Goal: Task Accomplishment & Management: Use online tool/utility

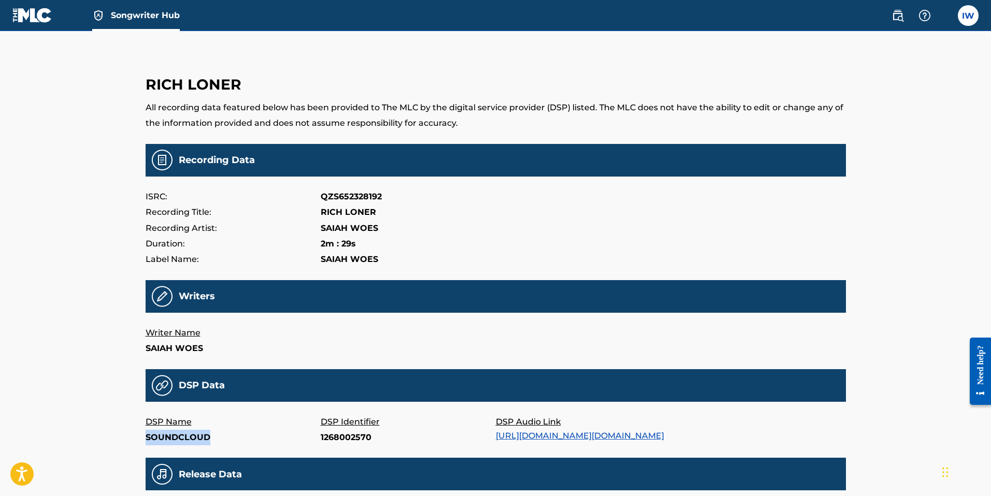
click at [129, 12] on span "Songwriter Hub" at bounding box center [145, 15] width 69 height 12
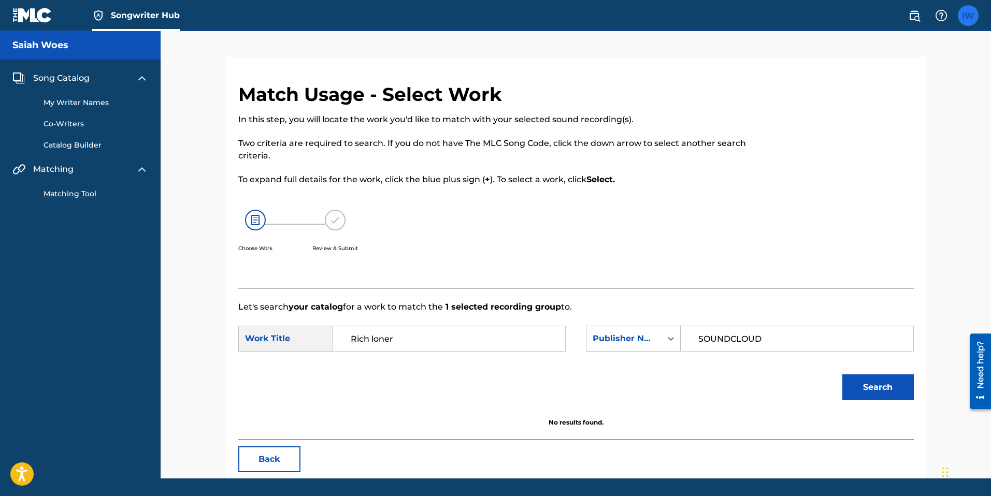
click at [962, 19] on label at bounding box center [967, 15] width 21 height 21
click at [968, 16] on input "IW Isaiah Woodard beats4wlr@gmail.com Notification Preferences Profile Log out" at bounding box center [968, 16] width 0 height 0
click at [89, 196] on link "Matching Tool" at bounding box center [95, 193] width 105 height 11
click at [77, 193] on link "Matching Tool" at bounding box center [95, 193] width 105 height 11
click at [282, 457] on button "Back" at bounding box center [269, 459] width 62 height 26
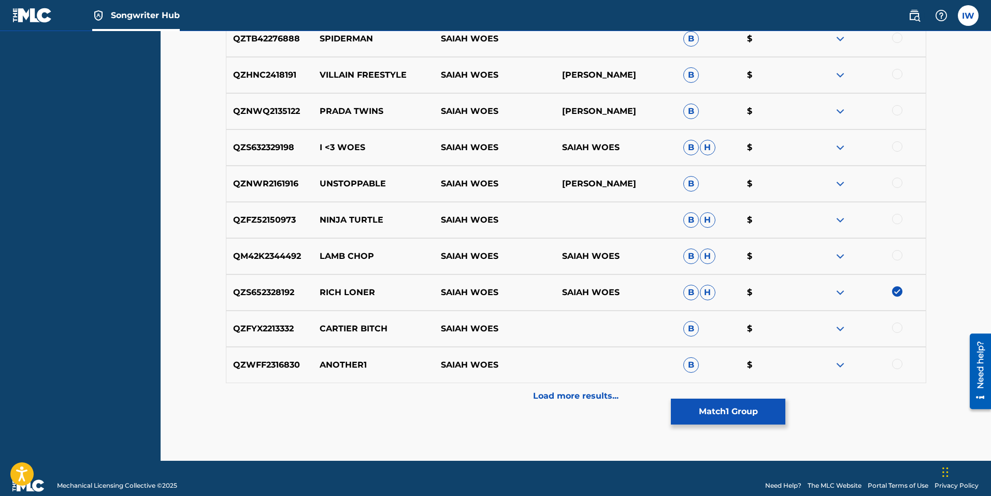
scroll to position [425, 0]
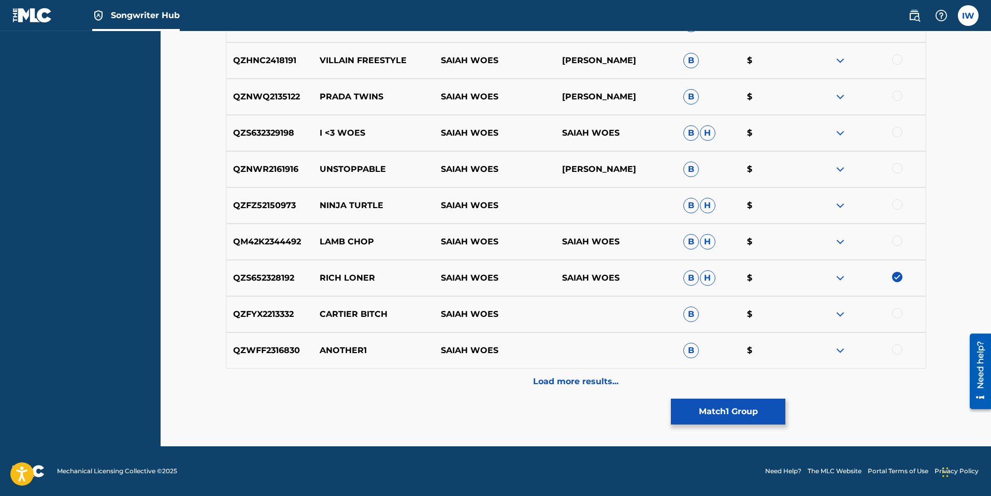
click at [900, 279] on img at bounding box center [897, 277] width 10 height 10
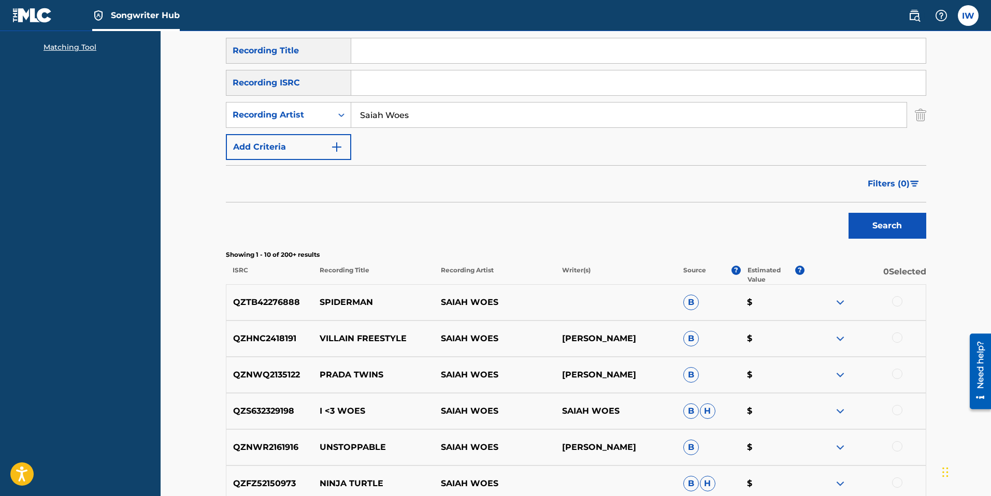
scroll to position [149, 0]
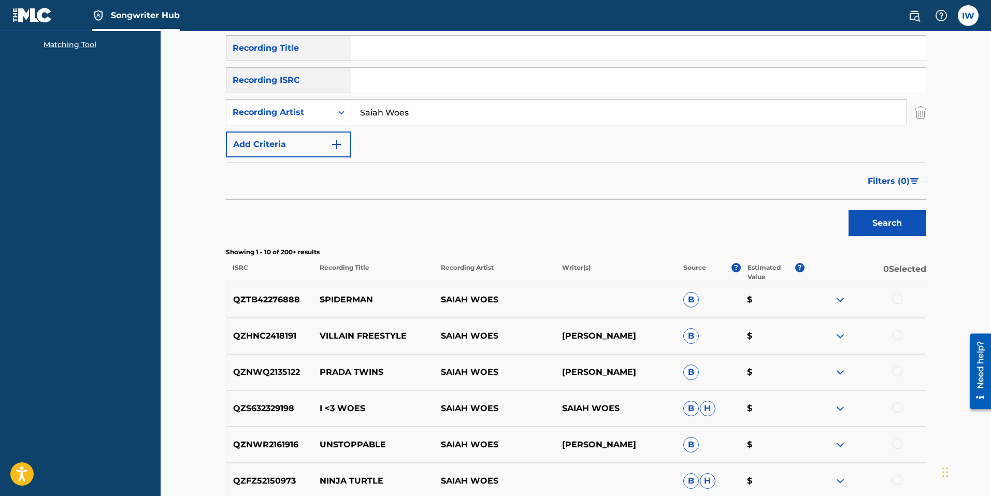
click at [899, 306] on div at bounding box center [864, 300] width 121 height 12
click at [895, 302] on div at bounding box center [897, 299] width 10 height 10
click at [902, 334] on div at bounding box center [864, 336] width 121 height 12
click at [901, 343] on div "QZHNC2418191 VILLAIN FREESTYLE SAIAH WOES SAMAAD ALI B $" at bounding box center [576, 336] width 700 height 36
click at [876, 335] on div at bounding box center [864, 336] width 121 height 12
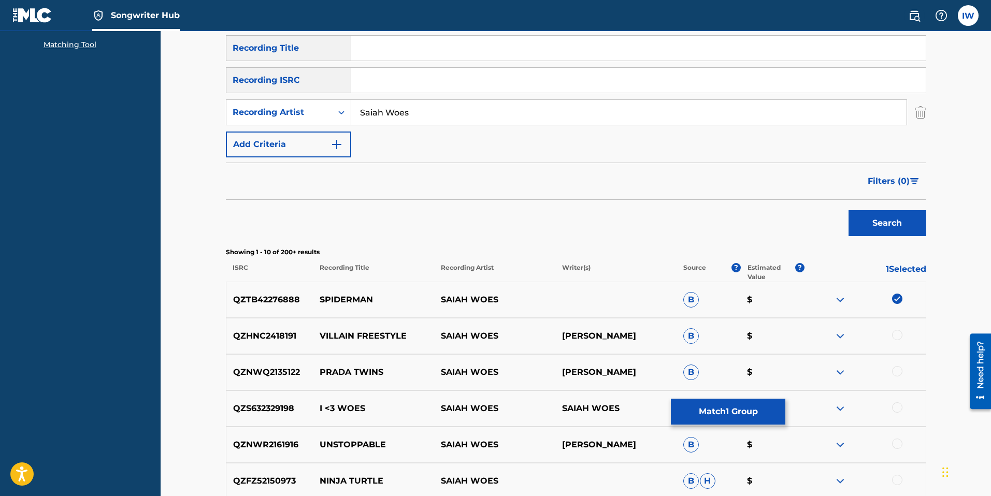
click at [896, 336] on div at bounding box center [897, 335] width 10 height 10
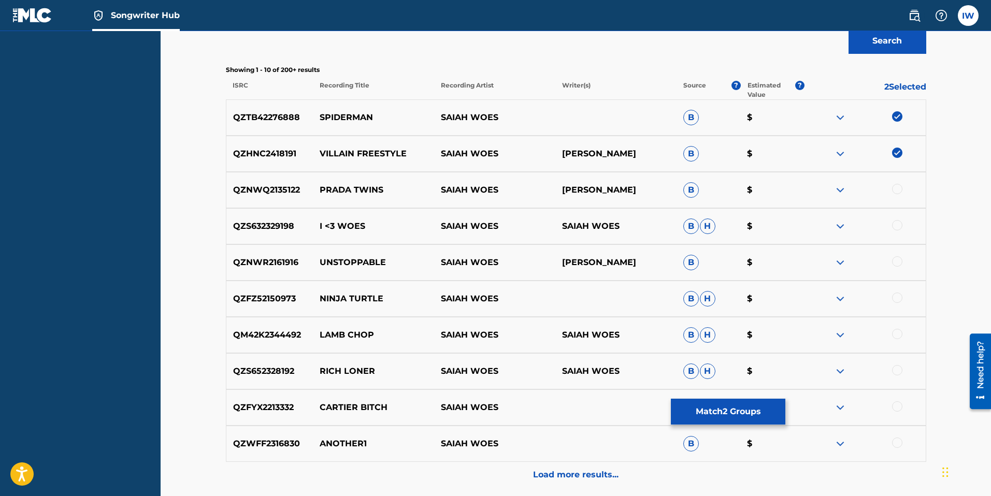
scroll to position [342, 0]
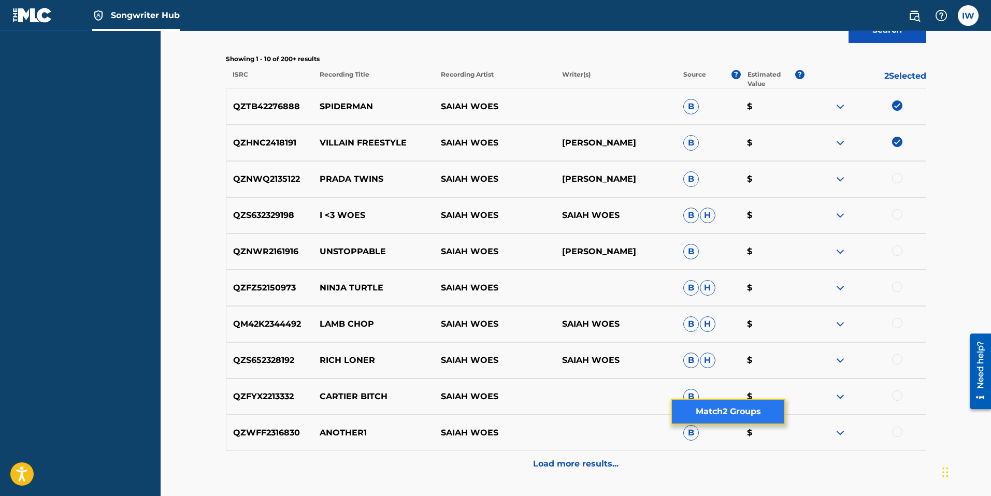
click at [731, 403] on button "Match 2 Groups" at bounding box center [728, 412] width 114 height 26
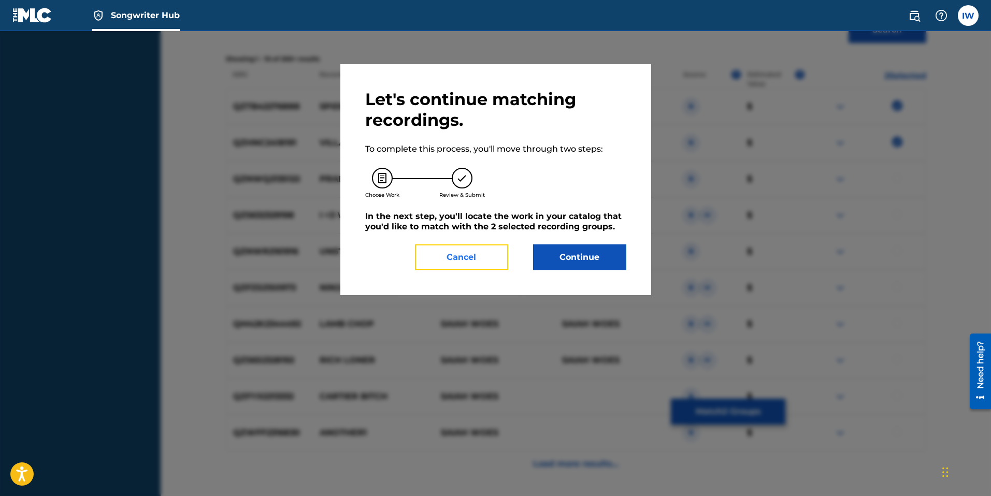
click at [442, 257] on button "Cancel" at bounding box center [461, 257] width 93 height 26
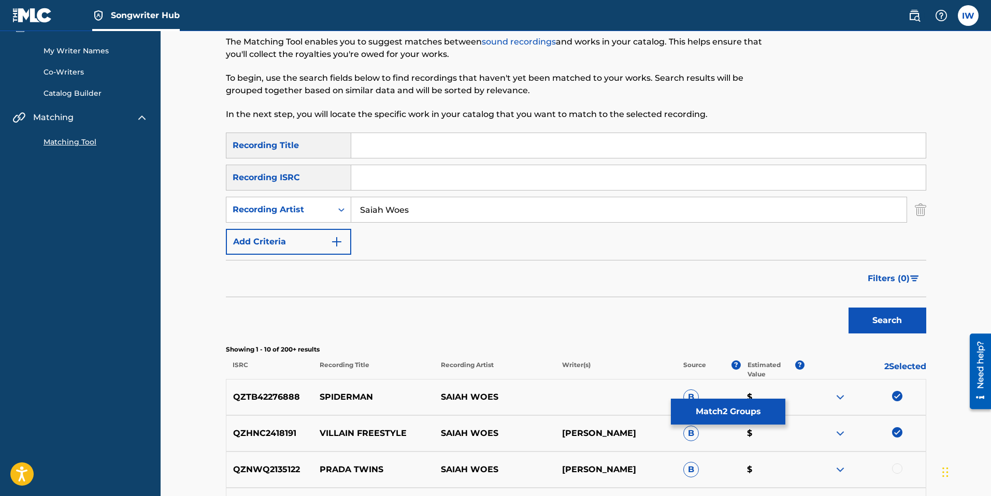
scroll to position [0, 0]
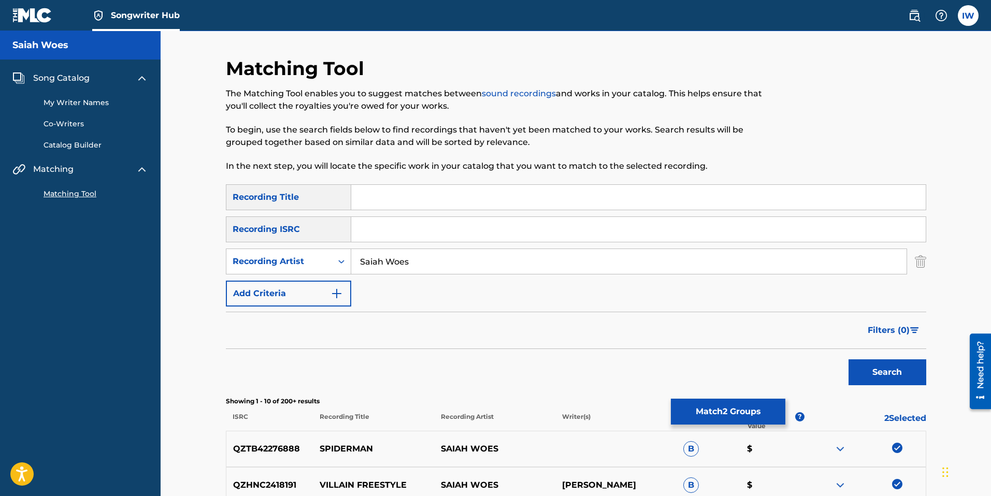
click at [35, 12] on img at bounding box center [32, 15] width 40 height 15
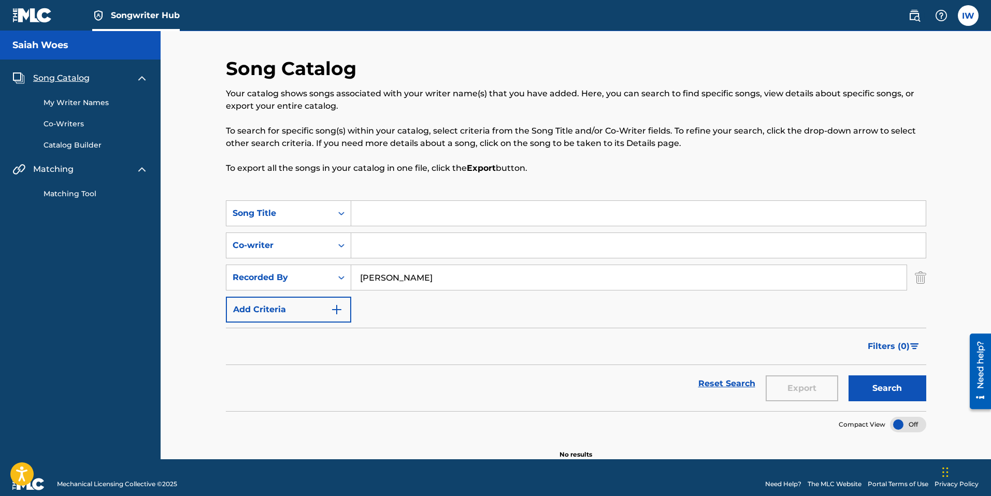
click at [80, 110] on div "My Writer Names Co-Writers Catalog Builder" at bounding box center [80, 117] width 136 height 66
click at [18, 75] on img at bounding box center [18, 78] width 12 height 12
click at [21, 80] on img at bounding box center [18, 78] width 12 height 12
click at [141, 79] on img at bounding box center [142, 78] width 12 height 12
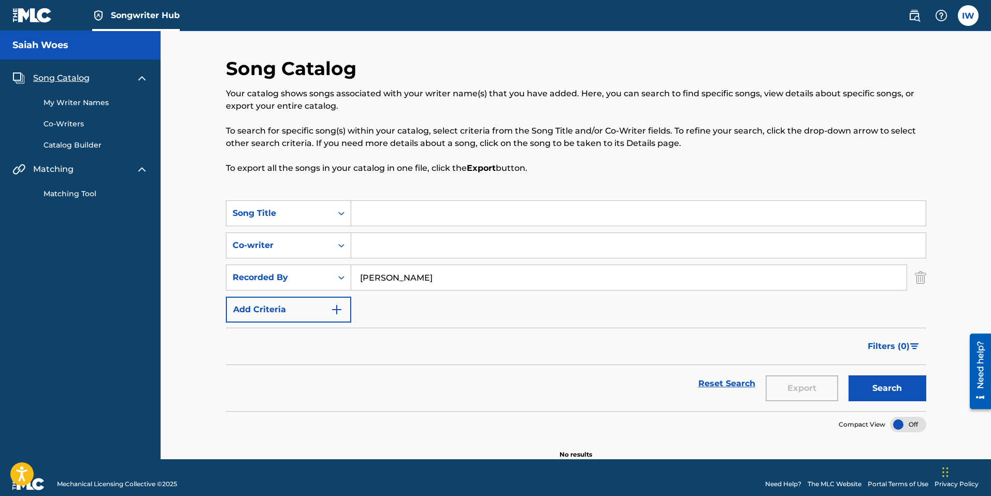
click at [141, 176] on div "Matching Tool" at bounding box center [80, 188] width 136 height 24
click at [141, 171] on img at bounding box center [142, 169] width 12 height 12
click at [66, 124] on link "Co-Writers" at bounding box center [95, 124] width 105 height 11
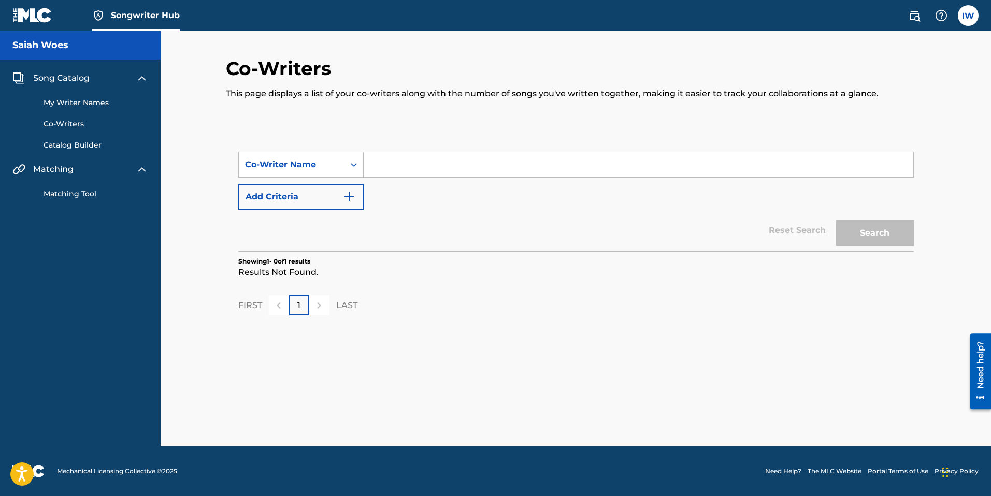
click at [62, 144] on link "Catalog Builder" at bounding box center [95, 145] width 105 height 11
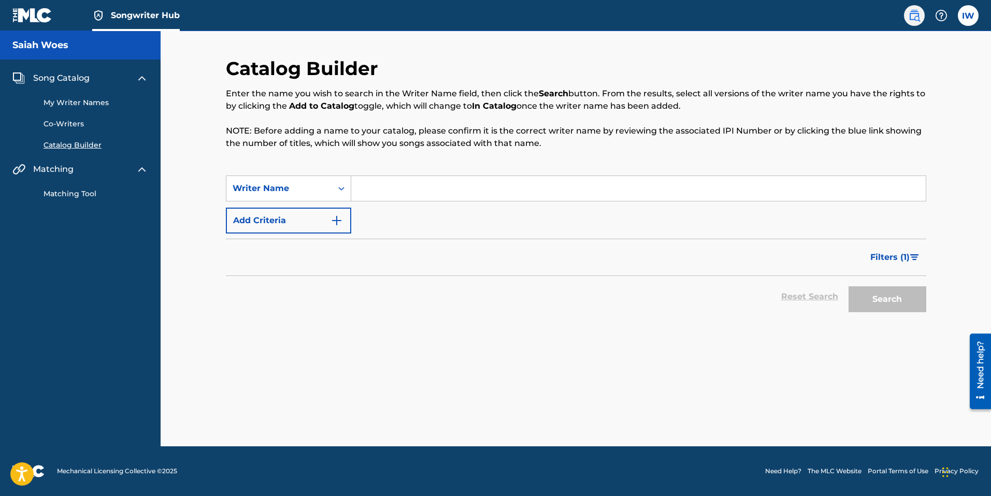
click at [917, 17] on img at bounding box center [914, 15] width 12 height 12
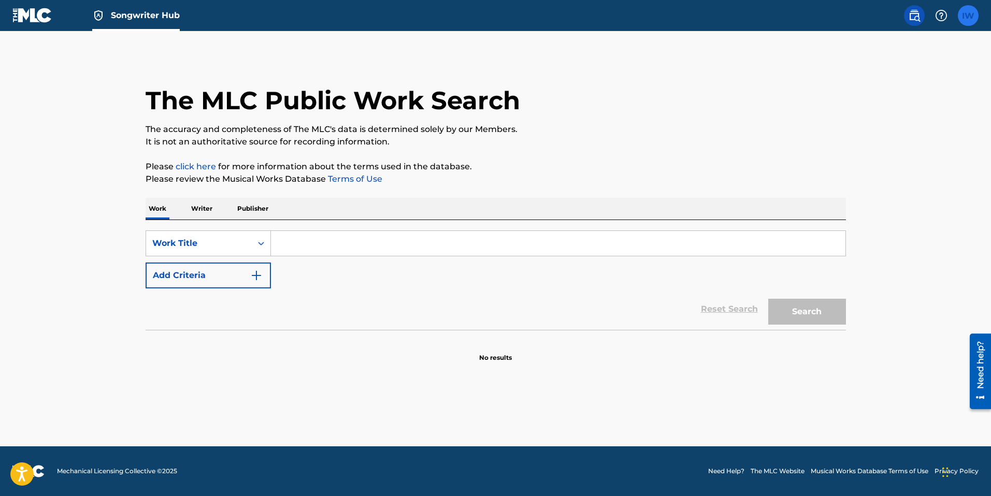
click at [964, 18] on label at bounding box center [967, 15] width 21 height 21
click at [968, 16] on input "IW Isaiah Woodard beats4wlr@gmail.com Notification Preferences Profile Log out" at bounding box center [968, 16] width 0 height 0
click at [864, 127] on link "Profile" at bounding box center [865, 128] width 21 height 9
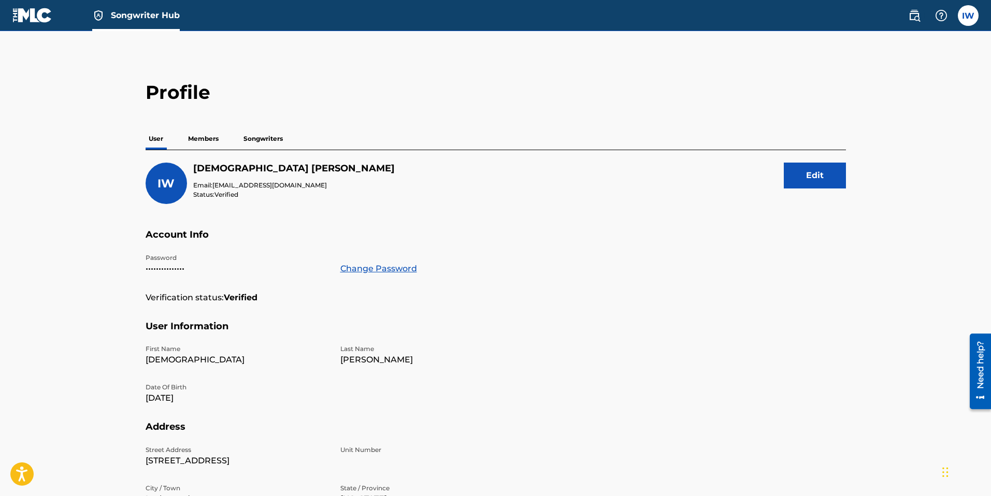
click at [210, 137] on p "Members" at bounding box center [203, 139] width 37 height 22
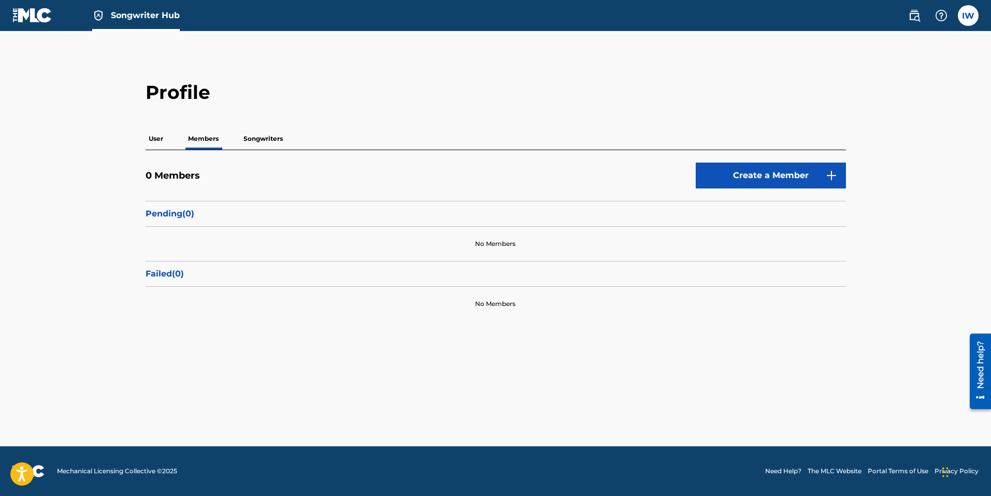
click at [255, 139] on p "Songwriters" at bounding box center [263, 139] width 46 height 22
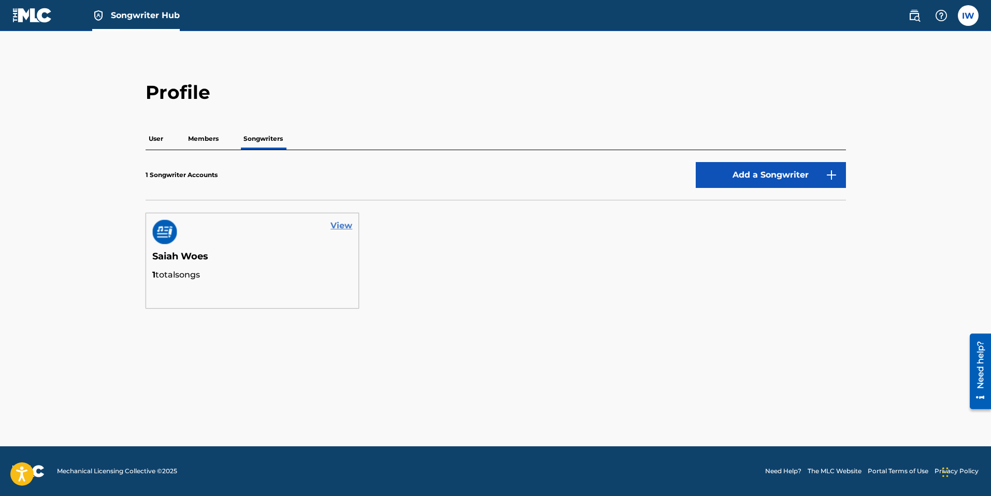
click at [344, 226] on link "View" at bounding box center [341, 226] width 22 height 12
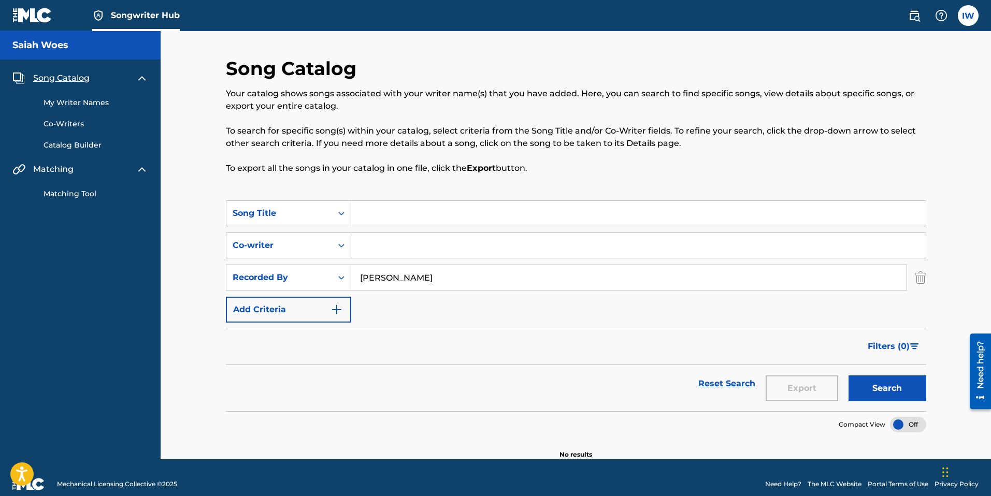
click at [792, 394] on div "Export" at bounding box center [801, 383] width 83 height 37
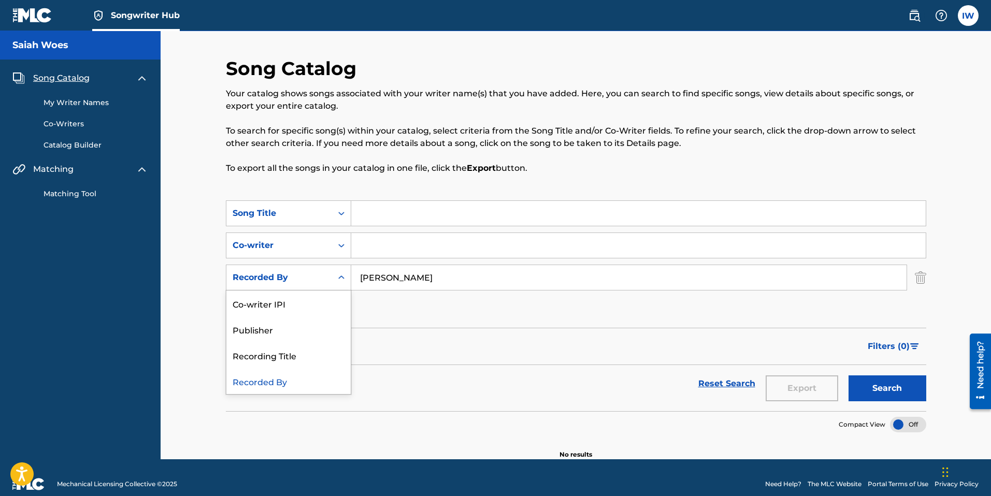
click at [345, 279] on icon "Search Form" at bounding box center [341, 277] width 10 height 10
click at [492, 284] on input "isaiah woodard" at bounding box center [628, 277] width 555 height 25
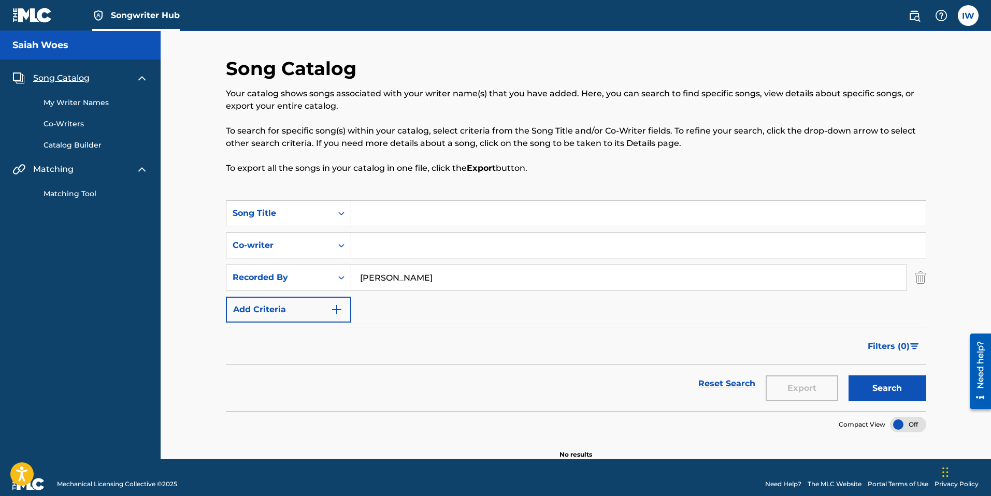
click at [492, 284] on input "isaiah woodard" at bounding box center [628, 277] width 555 height 25
type input "Saiah Woes"
click at [884, 399] on button "Search" at bounding box center [887, 388] width 78 height 26
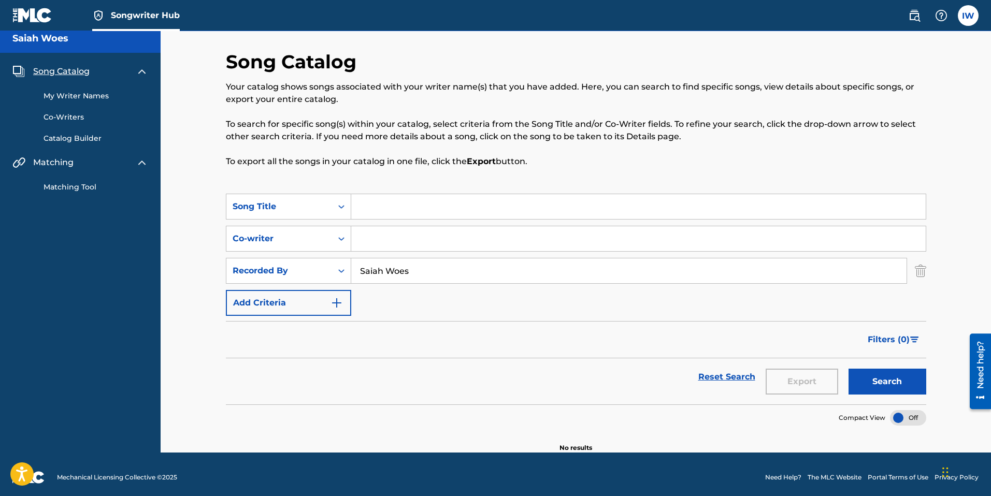
scroll to position [13, 0]
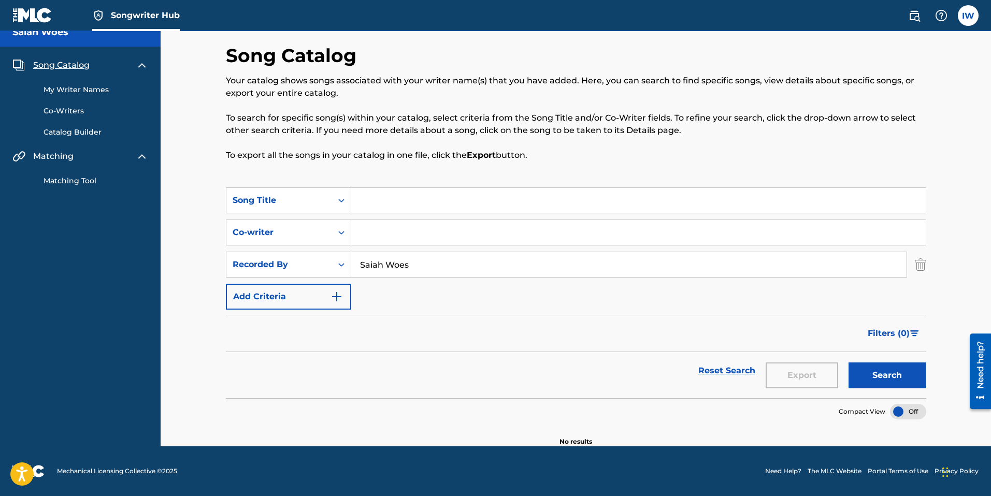
click at [55, 176] on link "Matching Tool" at bounding box center [95, 181] width 105 height 11
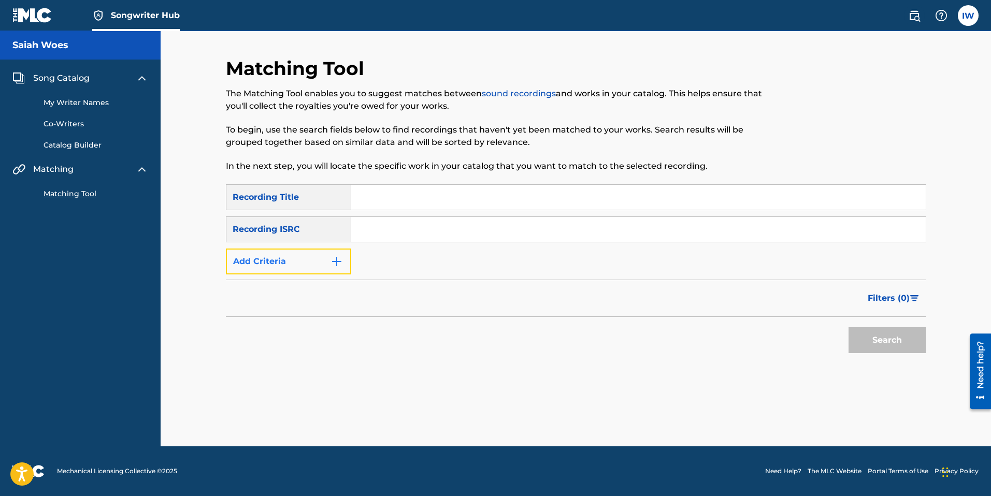
click at [336, 257] on img "Search Form" at bounding box center [336, 261] width 12 height 12
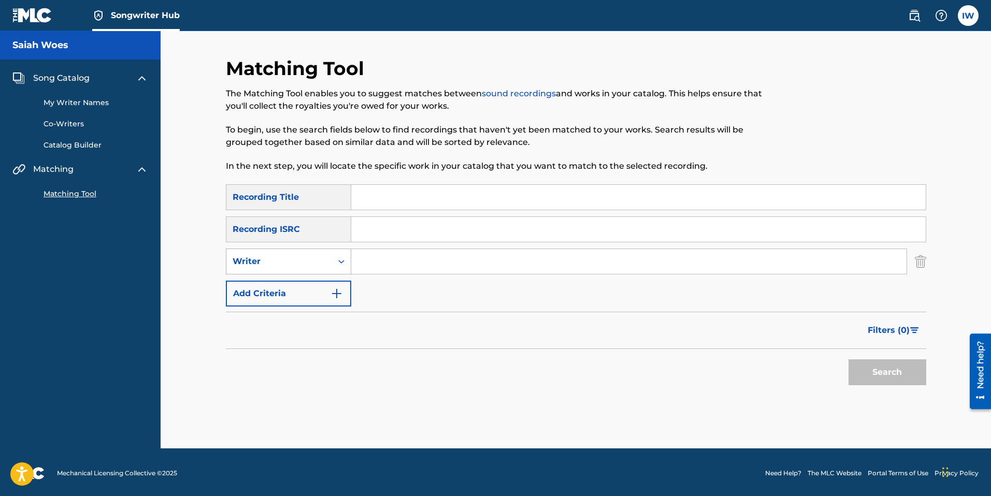
click at [281, 263] on div "Writer" at bounding box center [279, 261] width 93 height 12
click at [280, 283] on div "Recording Artist" at bounding box center [288, 287] width 124 height 26
click at [398, 256] on input "Search Form" at bounding box center [628, 261] width 555 height 25
type input "Saiah Woes"
click at [896, 379] on button "Search" at bounding box center [887, 372] width 78 height 26
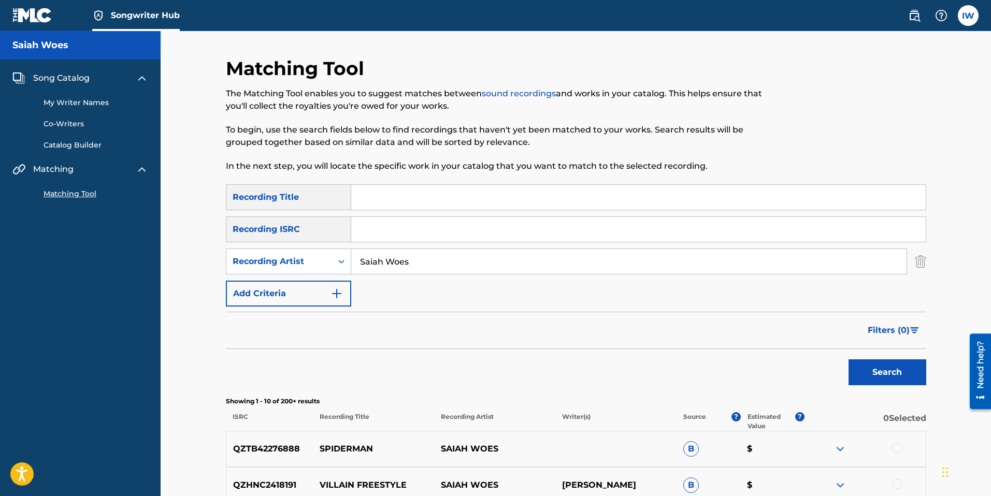
click at [65, 144] on link "Catalog Builder" at bounding box center [95, 145] width 105 height 11
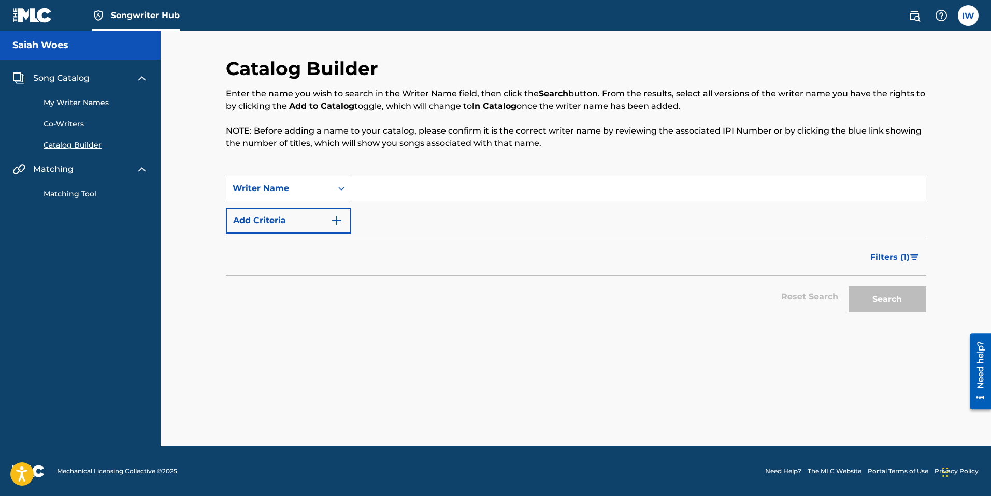
click at [64, 97] on link "My Writer Names" at bounding box center [95, 102] width 105 height 11
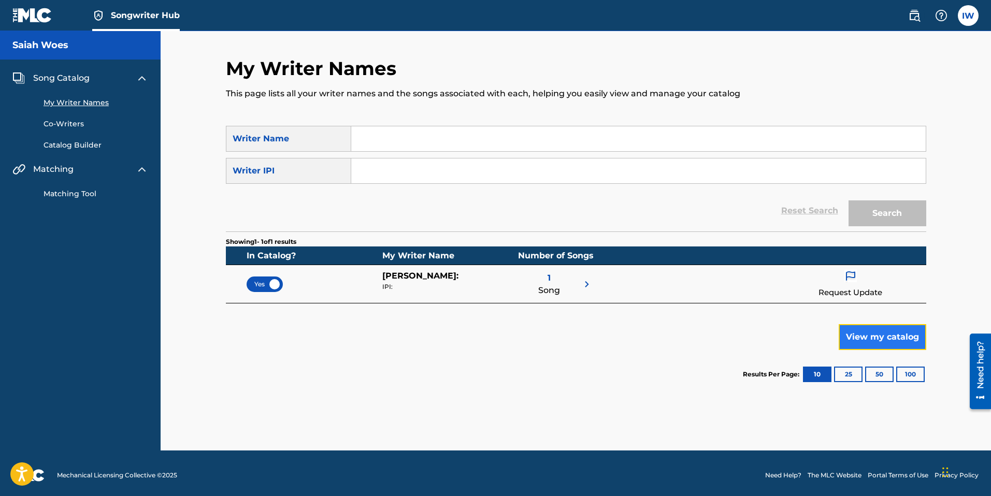
click at [898, 340] on button "View my catalog" at bounding box center [882, 337] width 88 height 26
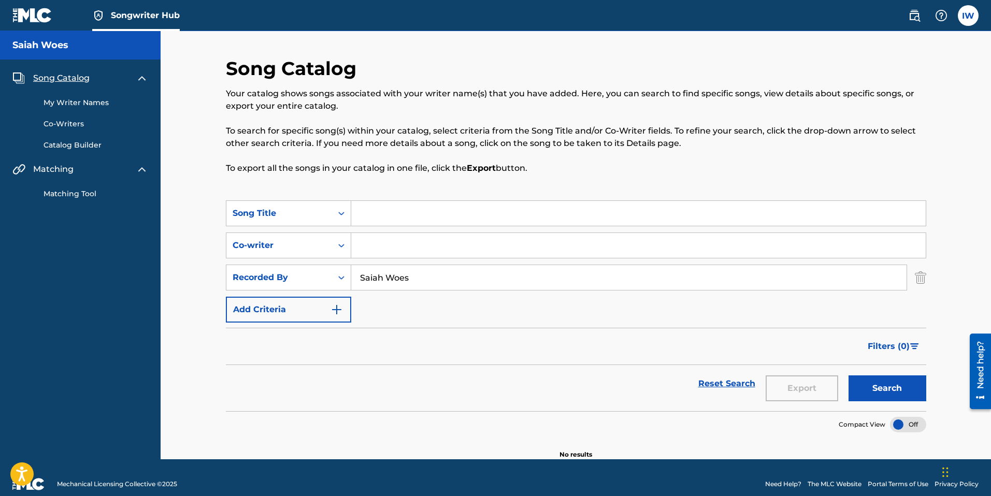
click at [27, 168] on div "Matching" at bounding box center [80, 169] width 136 height 12
click at [25, 168] on div "Matching" at bounding box center [80, 169] width 136 height 12
click at [134, 172] on div "Matching" at bounding box center [80, 169] width 136 height 12
click at [12, 79] on div "Song Catalog My Writer Names Co-Writers Catalog Builder Matching Matching Tool" at bounding box center [80, 136] width 161 height 152
click at [14, 77] on img at bounding box center [18, 78] width 12 height 12
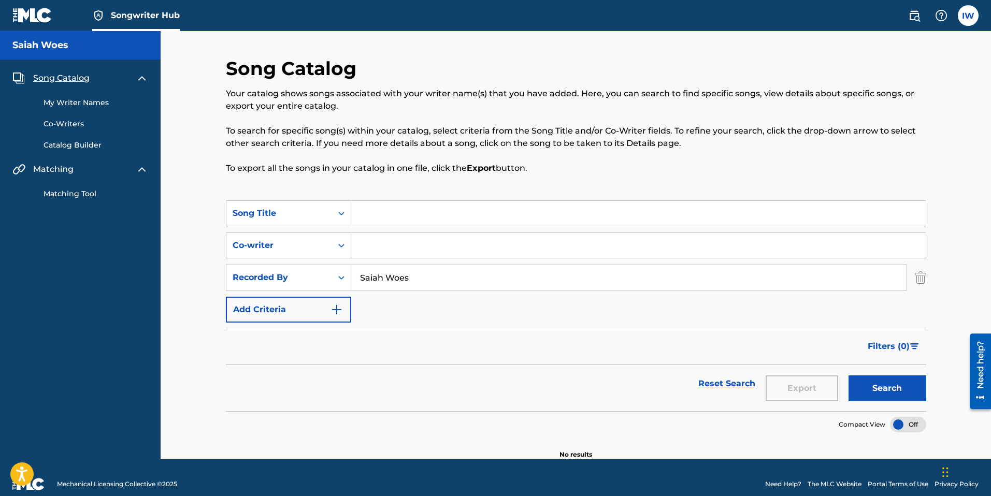
click at [21, 38] on div "Saiah Woes" at bounding box center [80, 45] width 161 height 28
click at [142, 21] on span "Songwriter Hub" at bounding box center [145, 15] width 69 height 12
click at [144, 15] on span "Songwriter Hub" at bounding box center [145, 15] width 69 height 12
click at [135, 13] on span "Songwriter Hub" at bounding box center [145, 15] width 69 height 12
click at [35, 13] on img at bounding box center [32, 15] width 40 height 15
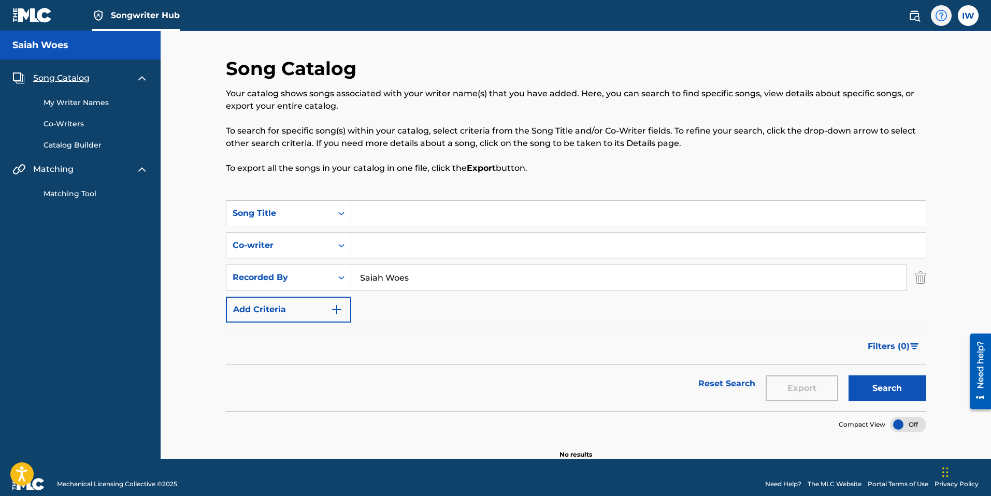
click at [940, 13] on img at bounding box center [941, 15] width 12 height 12
click at [931, 66] on p "View portal intro" at bounding box center [941, 68] width 88 height 25
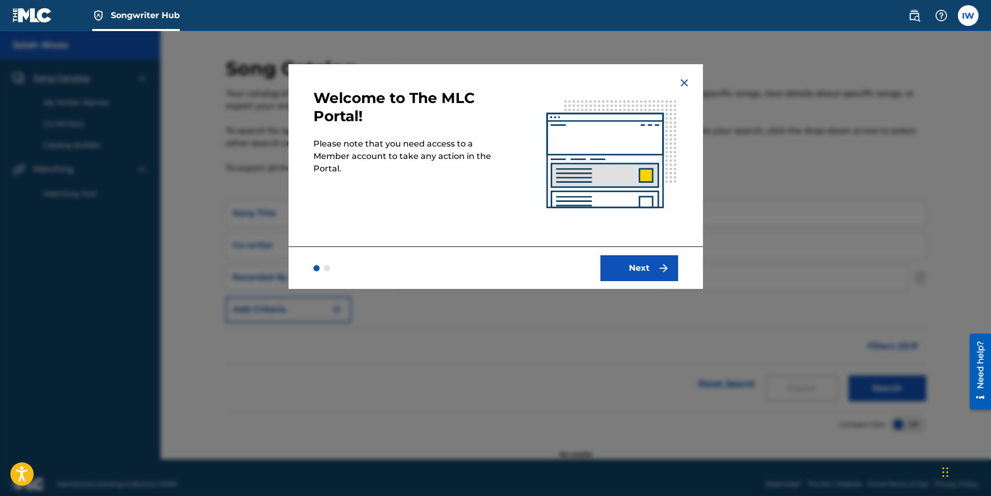
click at [690, 78] on img at bounding box center [611, 155] width 182 height 182
click at [687, 79] on img at bounding box center [684, 83] width 12 height 12
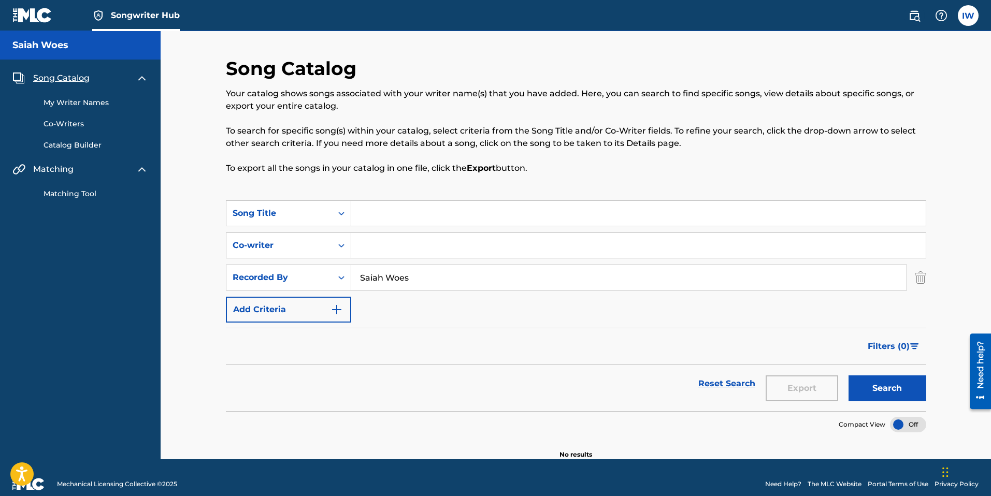
click at [34, 51] on div "Saiah Woes" at bounding box center [80, 45] width 161 height 28
click at [32, 48] on h5 "Saiah Woes" at bounding box center [40, 45] width 56 height 12
click at [40, 10] on img at bounding box center [32, 15] width 40 height 15
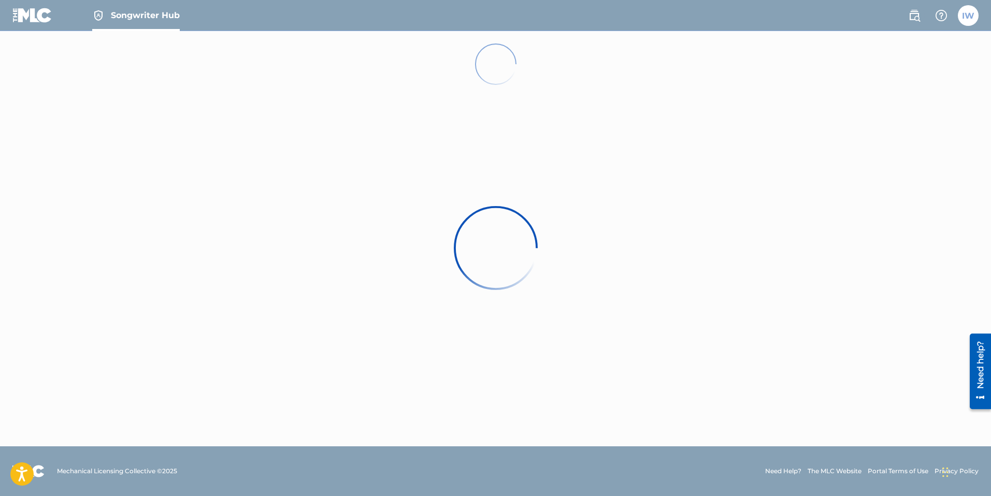
drag, startPoint x: 46, startPoint y: 8, endPoint x: 50, endPoint y: 14, distance: 7.0
click at [46, 9] on div at bounding box center [495, 248] width 991 height 496
